Goal: Answer question/provide support

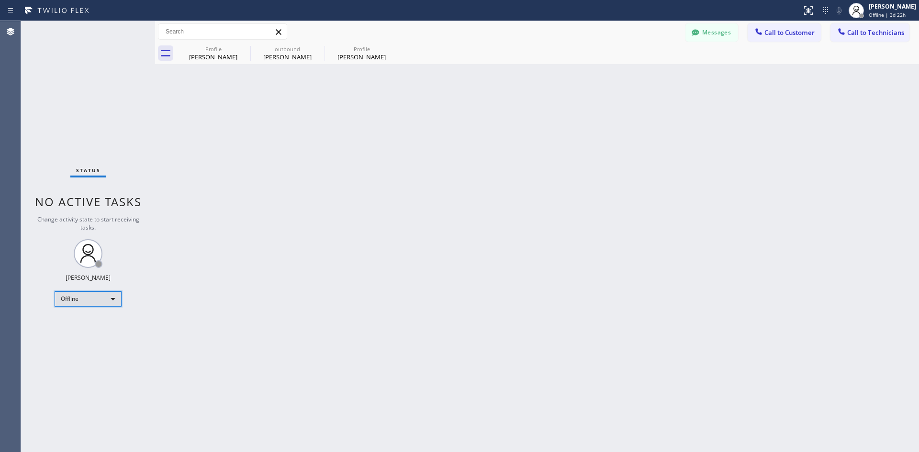
click at [93, 295] on div "Offline" at bounding box center [88, 298] width 67 height 15
click at [95, 320] on li "Available" at bounding box center [87, 324] width 65 height 11
click at [782, 26] on button "Call to Customer" at bounding box center [784, 32] width 73 height 18
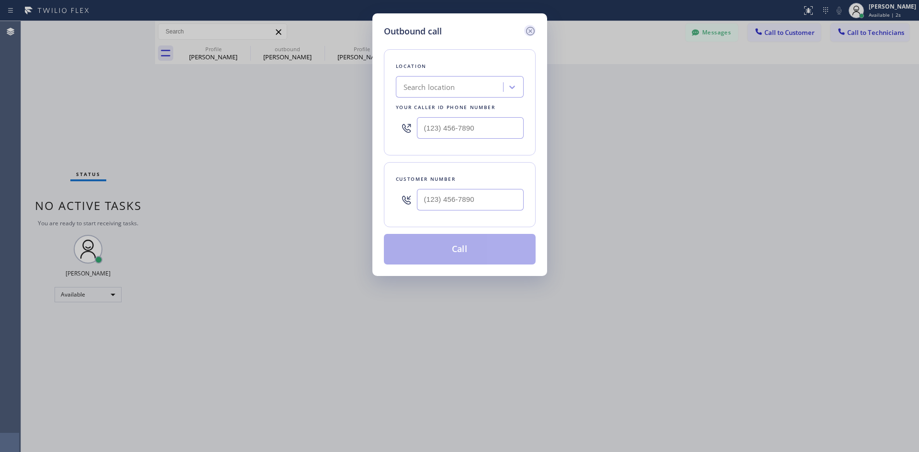
click at [528, 32] on icon at bounding box center [530, 30] width 11 height 11
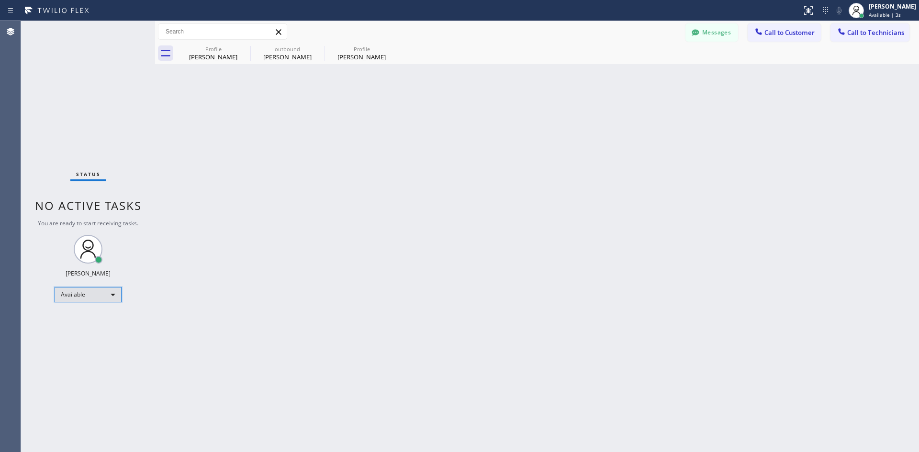
click at [74, 301] on div "Available" at bounding box center [88, 294] width 67 height 15
click at [96, 305] on li "Offline" at bounding box center [87, 307] width 65 height 11
click at [360, 303] on div "Back to Dashboard Change Sender ID Customers Technicians Select a contact Outbo…" at bounding box center [537, 236] width 764 height 431
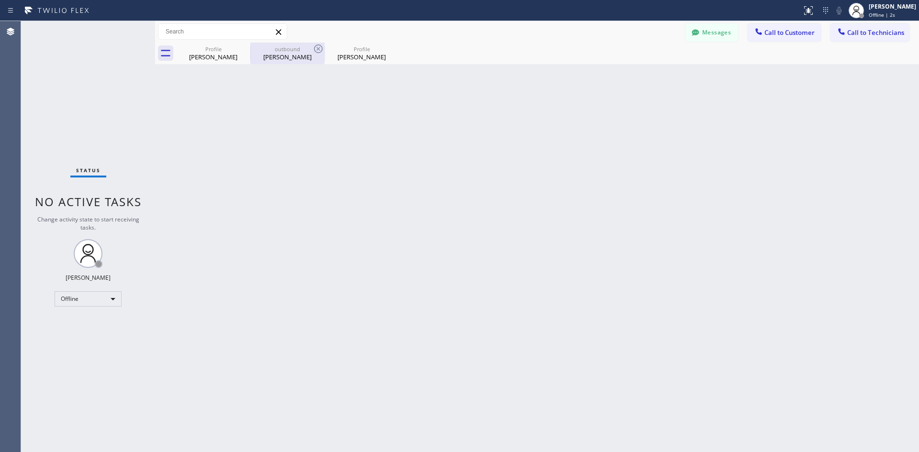
click at [296, 53] on div "[PERSON_NAME]" at bounding box center [287, 57] width 72 height 9
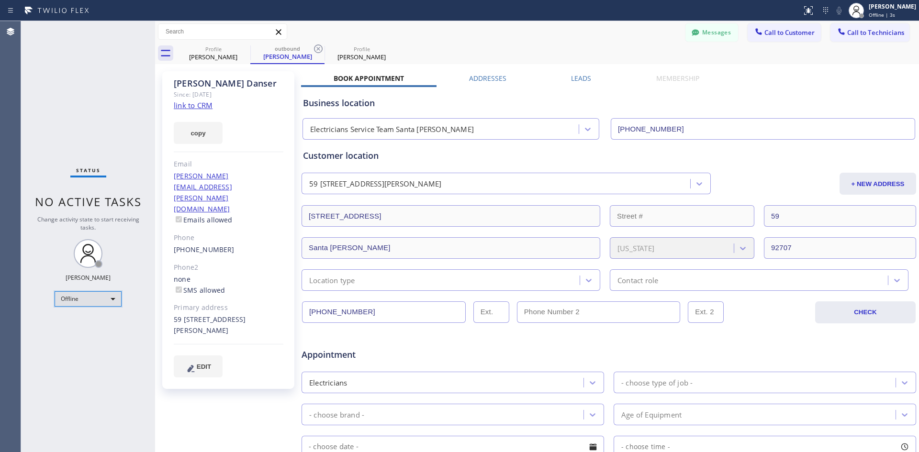
click at [83, 295] on div "Offline" at bounding box center [88, 298] width 67 height 15
click at [83, 322] on li "Available" at bounding box center [87, 324] width 65 height 11
click at [206, 245] on div "[PHONE_NUMBER]" at bounding box center [229, 250] width 110 height 11
click at [205, 245] on link "[PHONE_NUMBER]" at bounding box center [204, 249] width 61 height 9
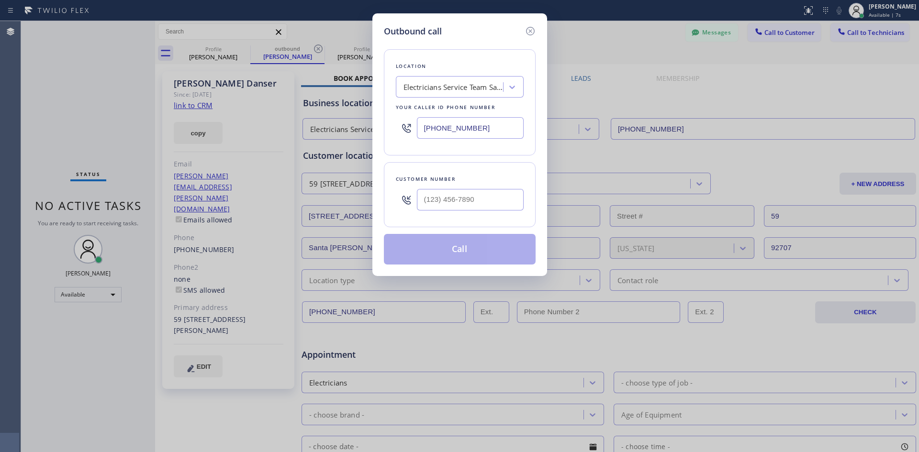
type input "[PHONE_NUMBER]"
click at [470, 246] on button "Call" at bounding box center [460, 249] width 152 height 31
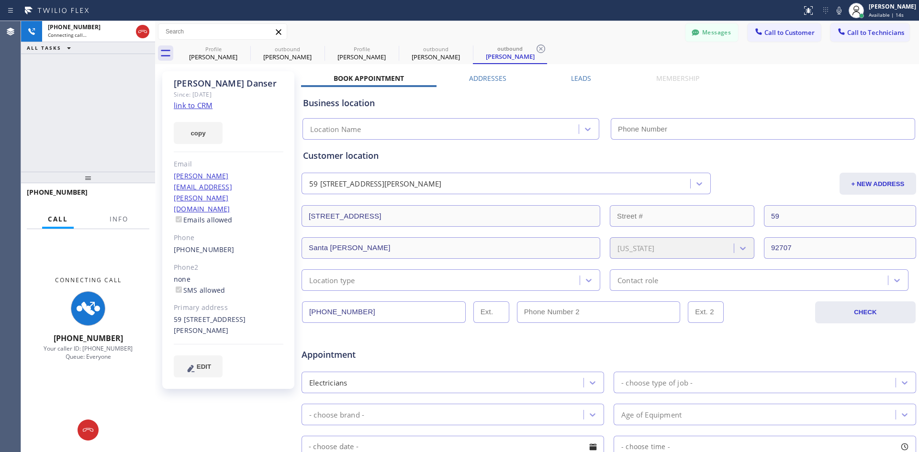
type input "[PHONE_NUMBER]"
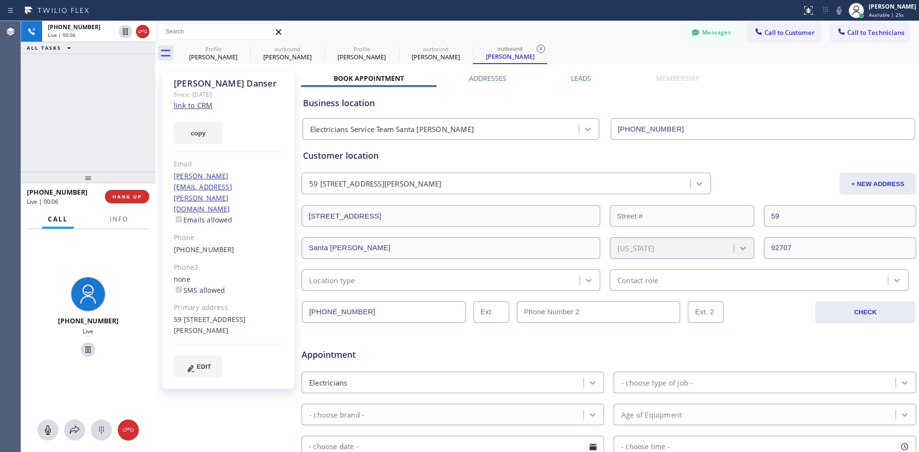
drag, startPoint x: 123, startPoint y: 432, endPoint x: 135, endPoint y: 221, distance: 211.9
click at [147, 260] on div "[PHONE_NUMBER] Live" at bounding box center [88, 340] width 134 height 223
click at [133, 193] on button "HANG UP" at bounding box center [127, 196] width 45 height 13
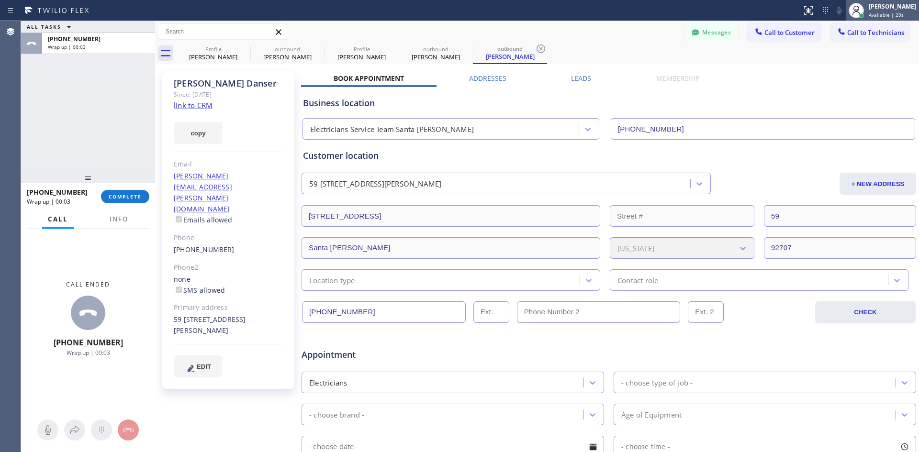
click at [867, 14] on div at bounding box center [856, 10] width 21 height 21
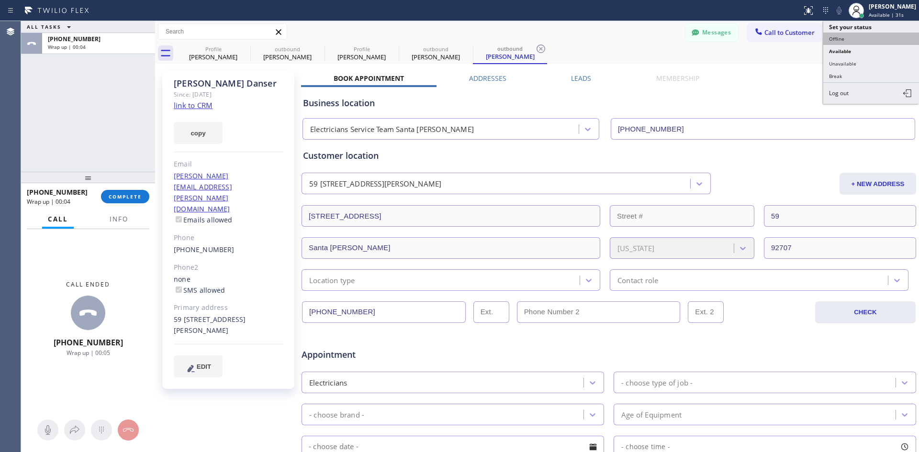
click at [853, 38] on button "Offline" at bounding box center [871, 39] width 96 height 12
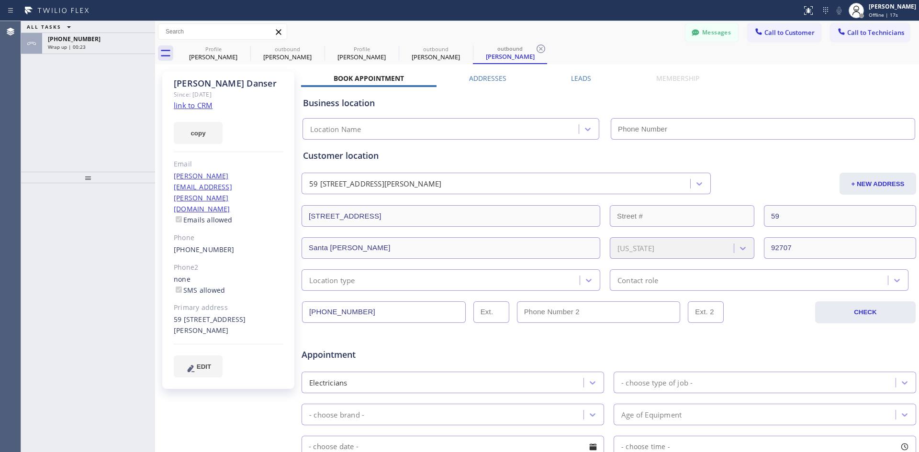
type input "[PHONE_NUMBER]"
click at [275, 30] on icon at bounding box center [278, 31] width 11 height 11
click at [88, 49] on div "Wrap up | 00:27" at bounding box center [98, 47] width 101 height 7
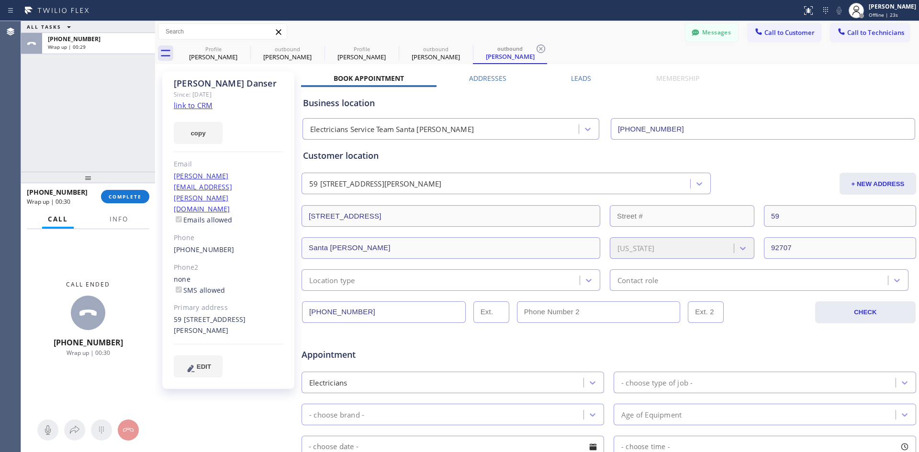
drag, startPoint x: 131, startPoint y: 201, endPoint x: 245, endPoint y: 155, distance: 123.0
click at [131, 201] on button "COMPLETE" at bounding box center [125, 196] width 48 height 13
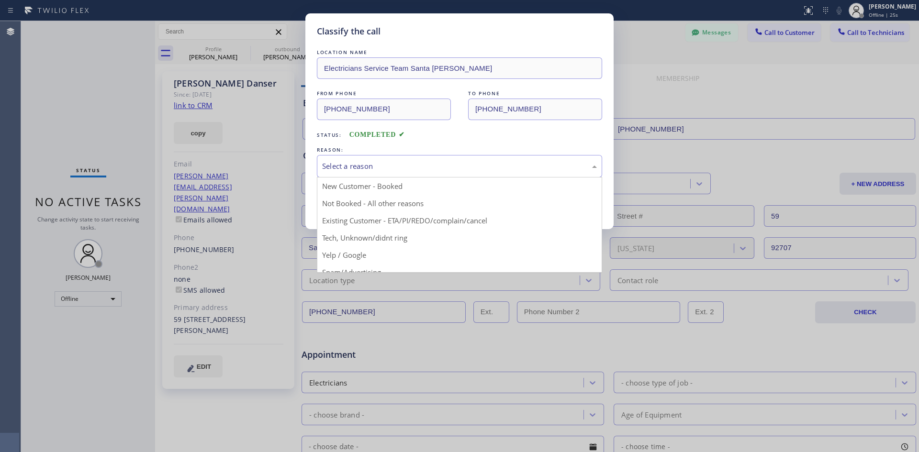
click at [401, 165] on div "Select a reason" at bounding box center [459, 166] width 275 height 11
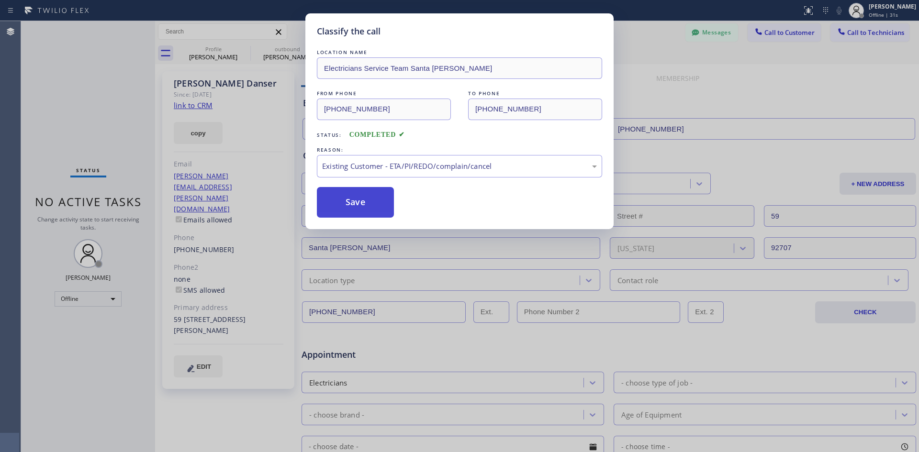
click at [364, 207] on button "Save" at bounding box center [355, 202] width 77 height 31
